Goal: Transaction & Acquisition: Purchase product/service

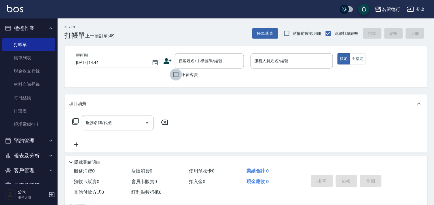
click at [172, 76] on input "不留客資" at bounding box center [176, 75] width 12 height 12
checkbox input "true"
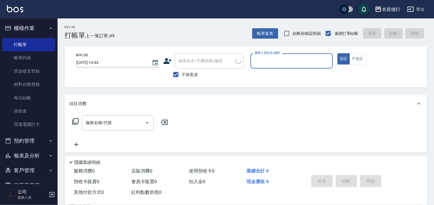
click at [261, 65] on input "服務人員姓名/編號" at bounding box center [292, 61] width 78 height 10
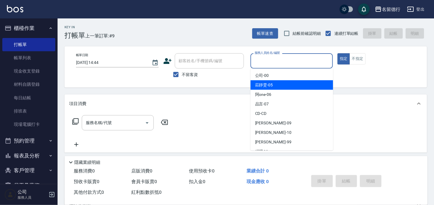
click at [265, 88] on div "[PERSON_NAME]-05" at bounding box center [292, 85] width 83 height 10
type input "[PERSON_NAME]-05"
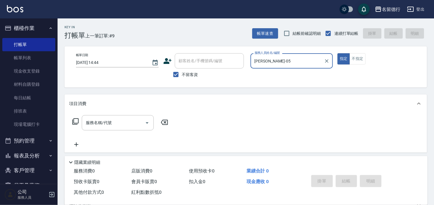
click at [78, 120] on icon at bounding box center [75, 121] width 7 height 7
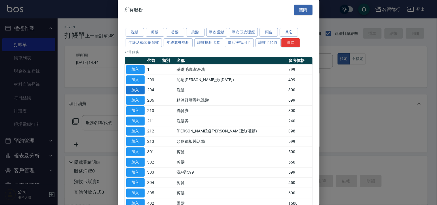
click at [132, 88] on button "加入" at bounding box center [135, 90] width 18 height 9
type input "洗髮(204)"
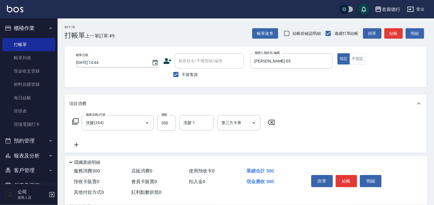
click at [74, 119] on icon at bounding box center [75, 121] width 6 height 6
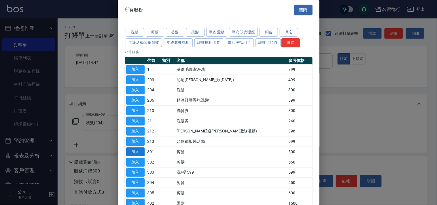
click at [142, 153] on button "加入" at bounding box center [135, 152] width 18 height 9
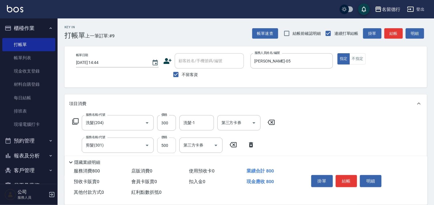
click at [172, 146] on input "500" at bounding box center [166, 146] width 19 height 16
type input "400"
click at [193, 123] on div "洗髮-1 洗髮-1" at bounding box center [197, 122] width 35 height 15
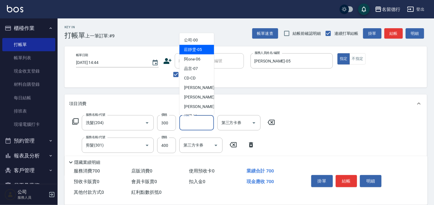
click at [194, 52] on span "[PERSON_NAME]-05" at bounding box center [193, 50] width 18 height 6
type input "[PERSON_NAME]-05"
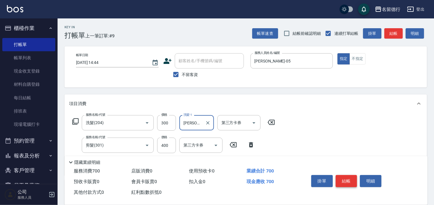
click at [355, 180] on button "結帳" at bounding box center [347, 181] width 22 height 12
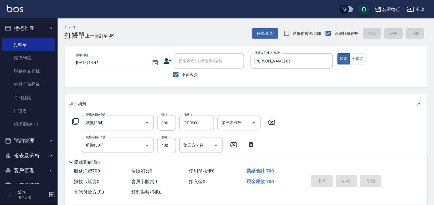
type input "[DATE] 15:39"
